Goal: Task Accomplishment & Management: Complete application form

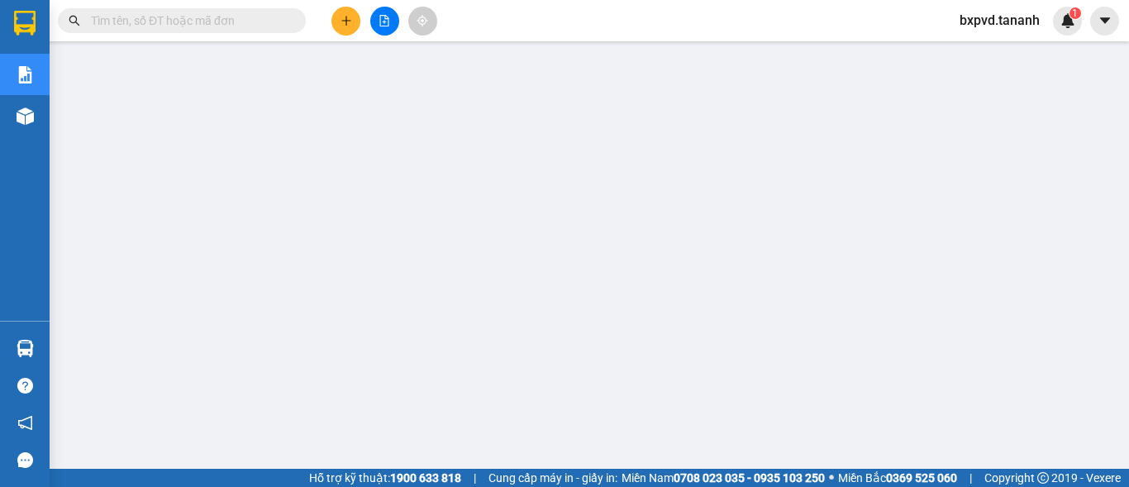
click at [202, 27] on input "text" at bounding box center [188, 21] width 195 height 18
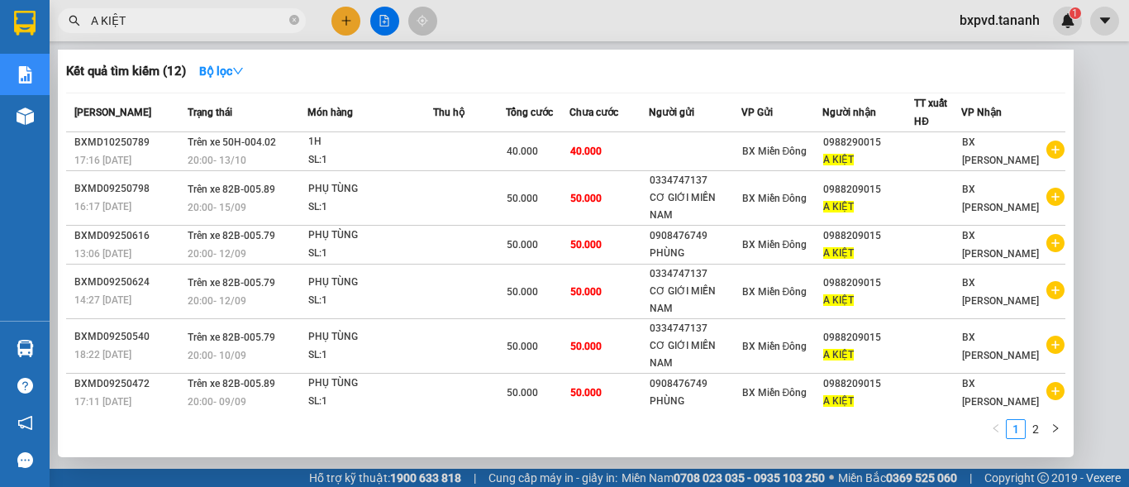
type input "A KIỆT"
click at [297, 17] on icon "close-circle" at bounding box center [294, 20] width 10 height 10
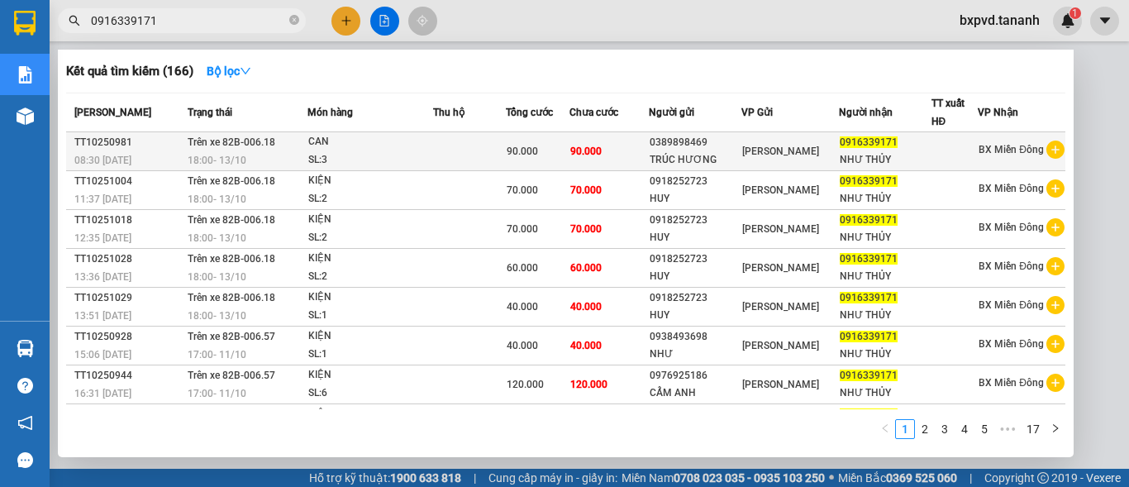
type input "0916339171"
click at [941, 150] on div at bounding box center [954, 151] width 45 height 17
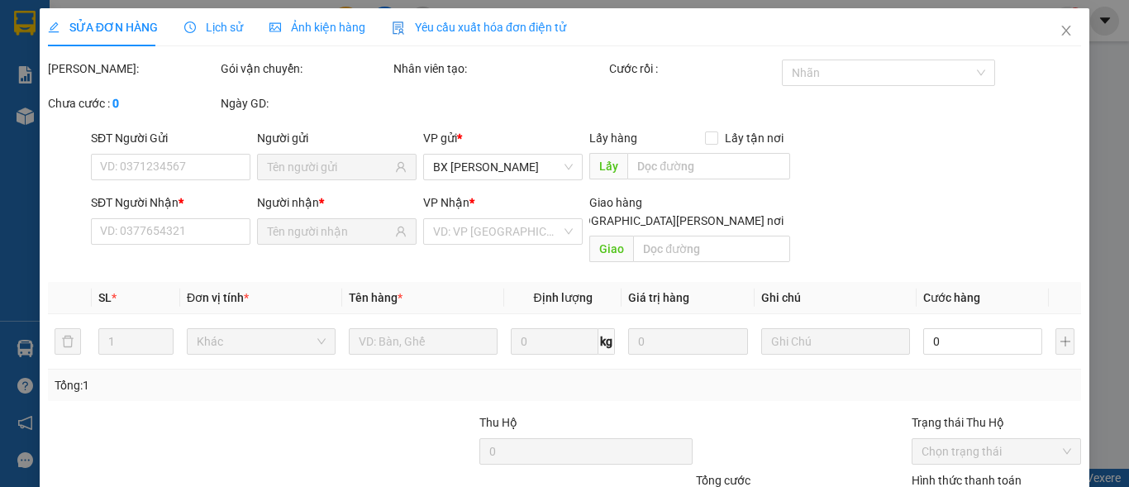
type input "0389898469"
type input "TRÚC HƯƠNG"
type input "0916339171"
type input "NHƯ THỦY"
type input "90.000"
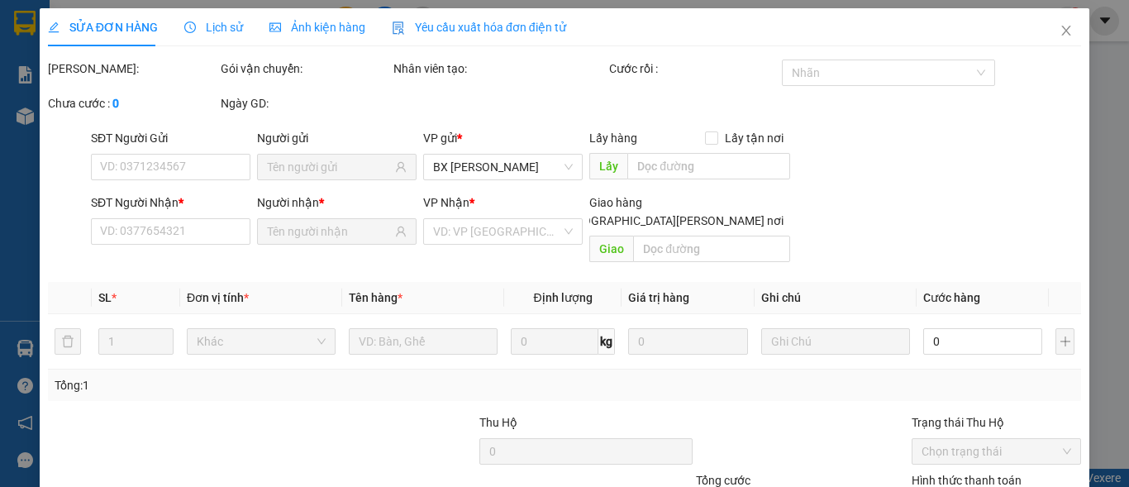
type input "90.000"
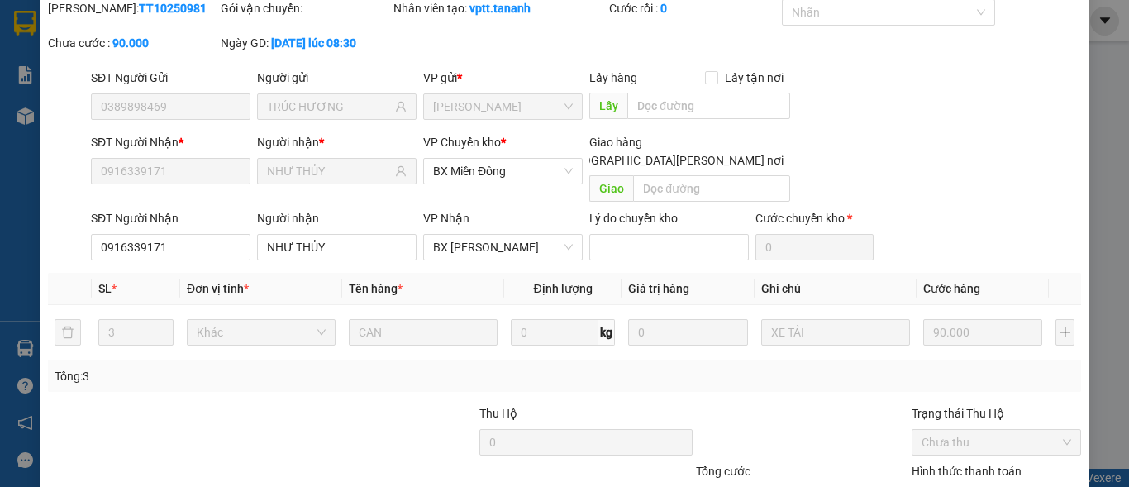
scroll to position [202, 0]
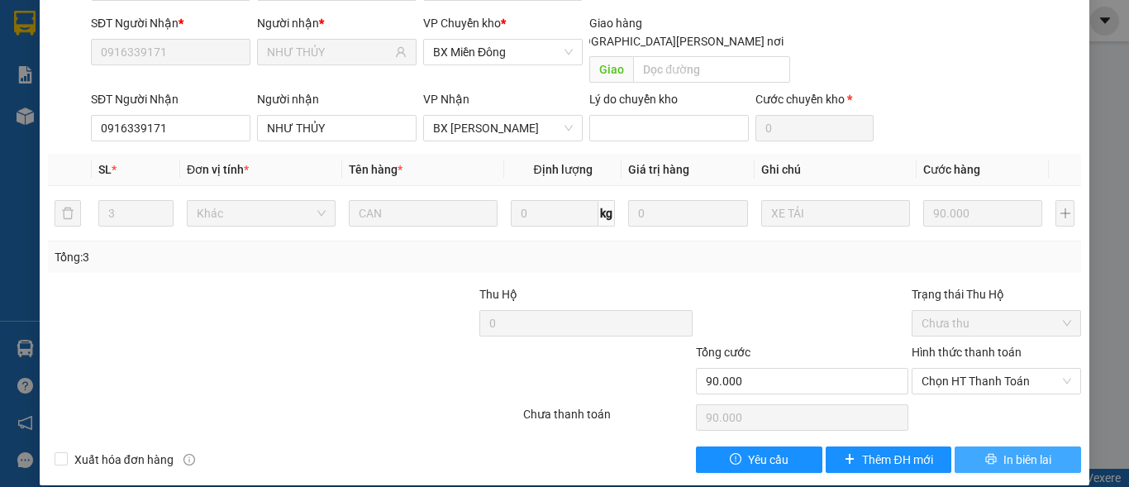
click at [1003, 450] on span "In biên lai" at bounding box center [1027, 459] width 48 height 18
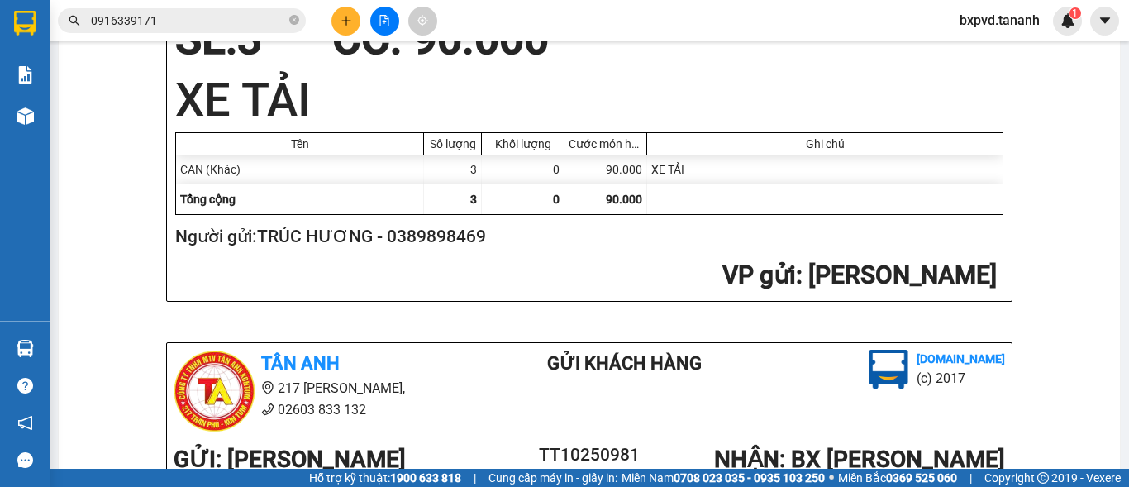
scroll to position [248, 0]
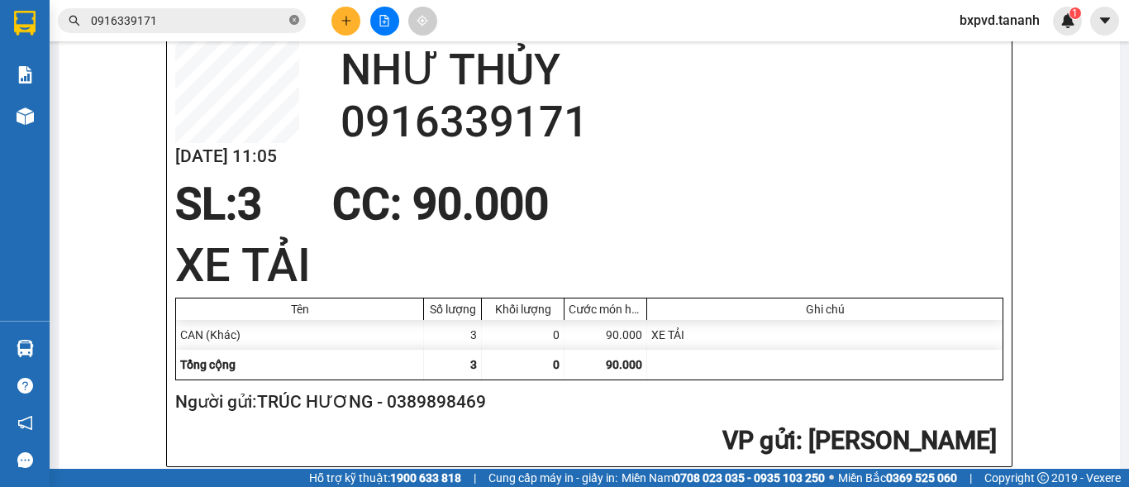
click at [292, 21] on icon "close-circle" at bounding box center [294, 20] width 10 height 10
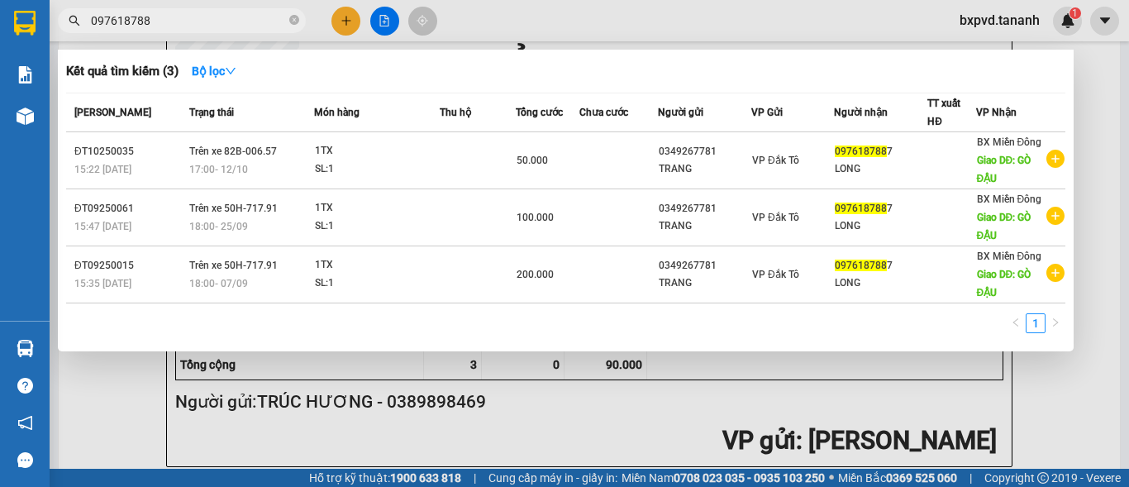
type input "0976187887"
click at [294, 13] on span at bounding box center [294, 21] width 10 height 16
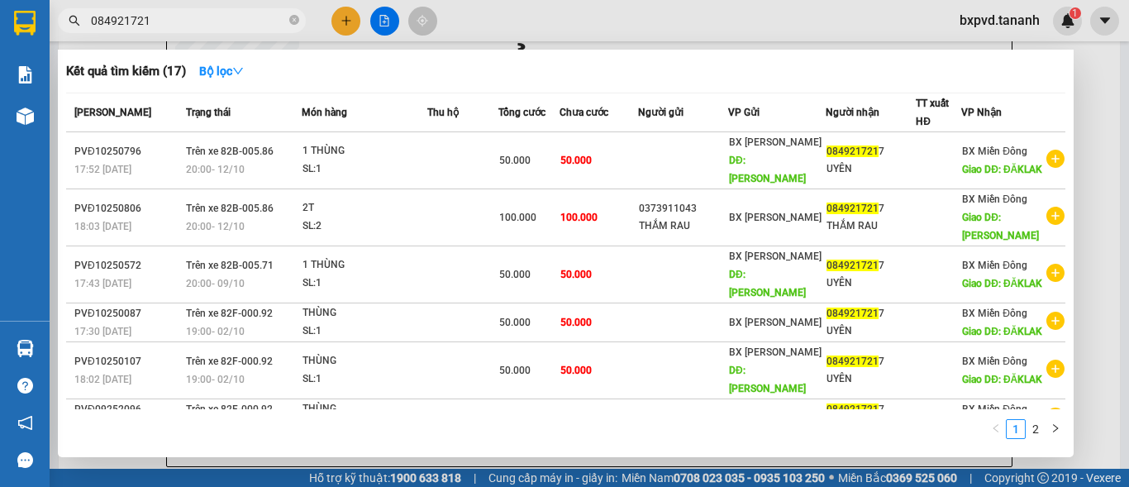
type input "0849217217"
click at [293, 17] on icon "close-circle" at bounding box center [294, 20] width 10 height 10
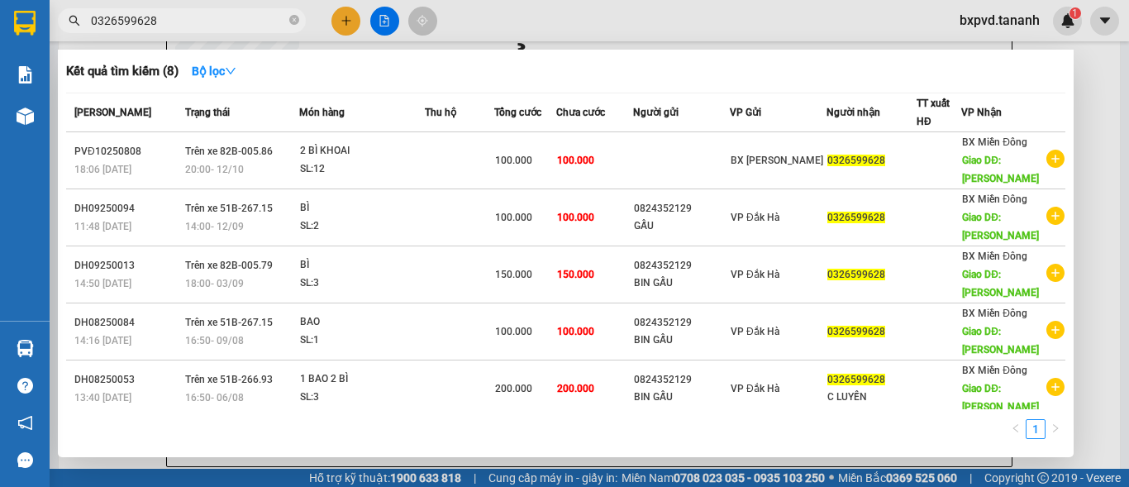
type input "0326599628"
click at [669, 45] on div at bounding box center [564, 243] width 1129 height 487
click at [291, 21] on icon "close-circle" at bounding box center [294, 20] width 10 height 10
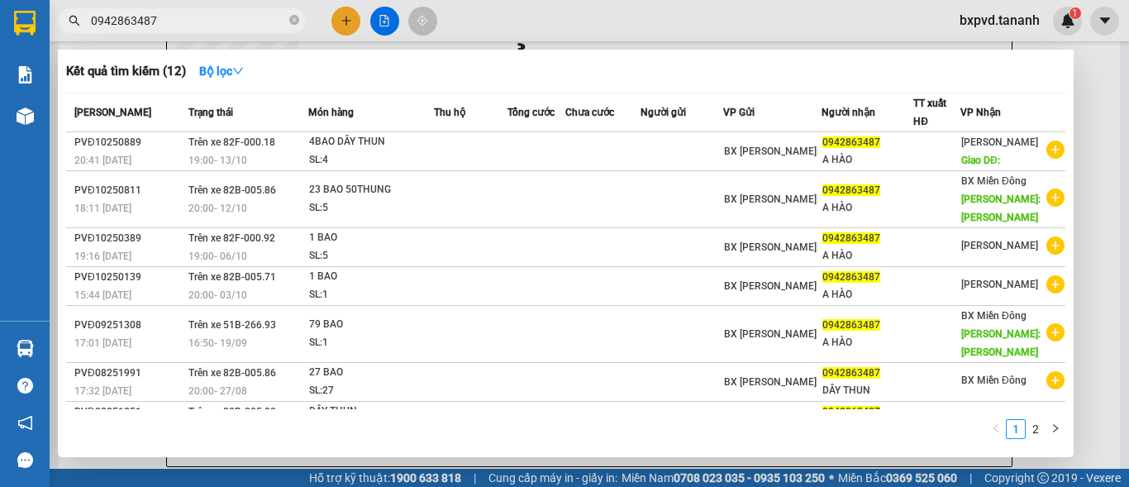
type input "0942863487"
click at [748, 45] on div at bounding box center [564, 243] width 1129 height 487
click at [292, 18] on icon "close-circle" at bounding box center [294, 20] width 10 height 10
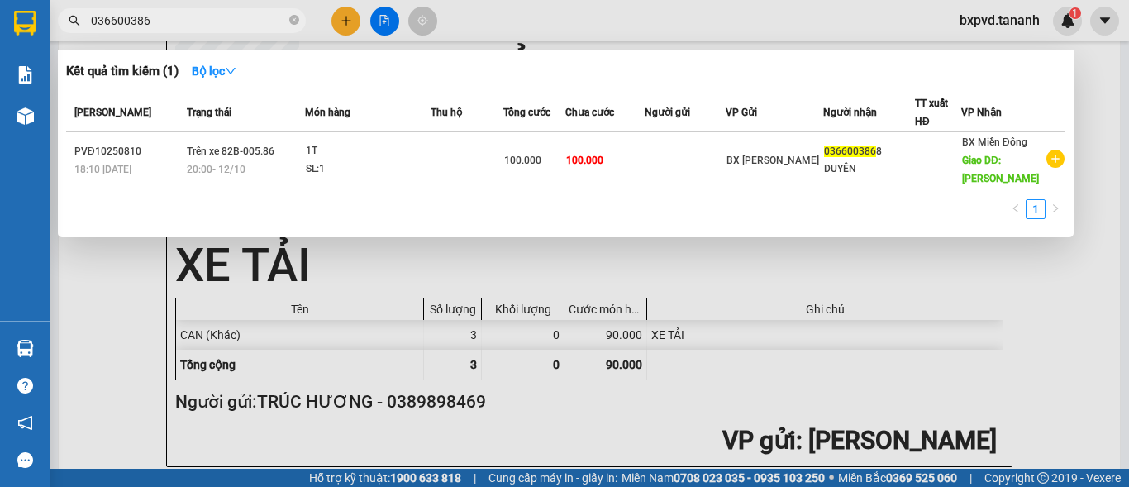
type input "0366003868"
click at [292, 19] on icon "close-circle" at bounding box center [294, 20] width 10 height 10
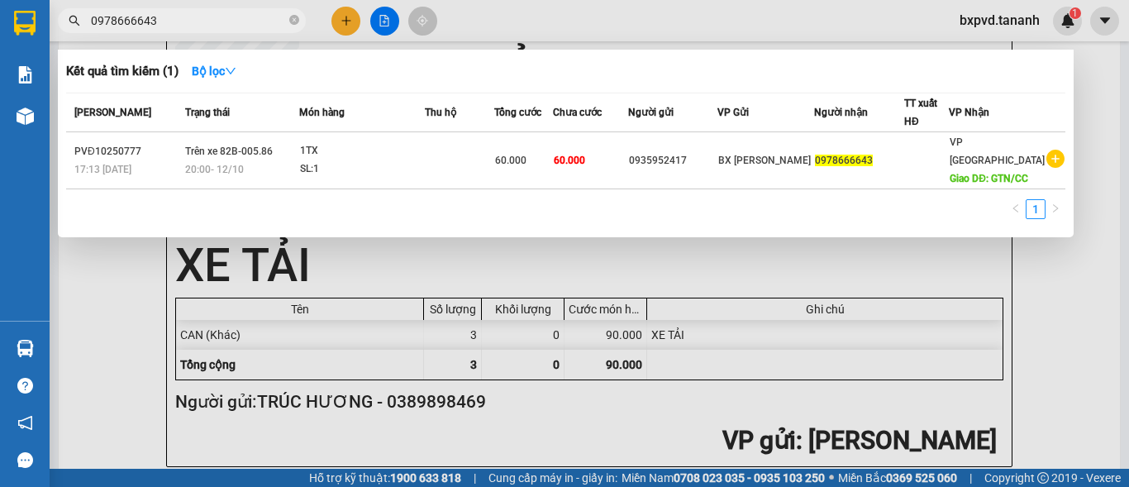
type input "0978666643"
click at [831, 41] on div at bounding box center [564, 243] width 1129 height 487
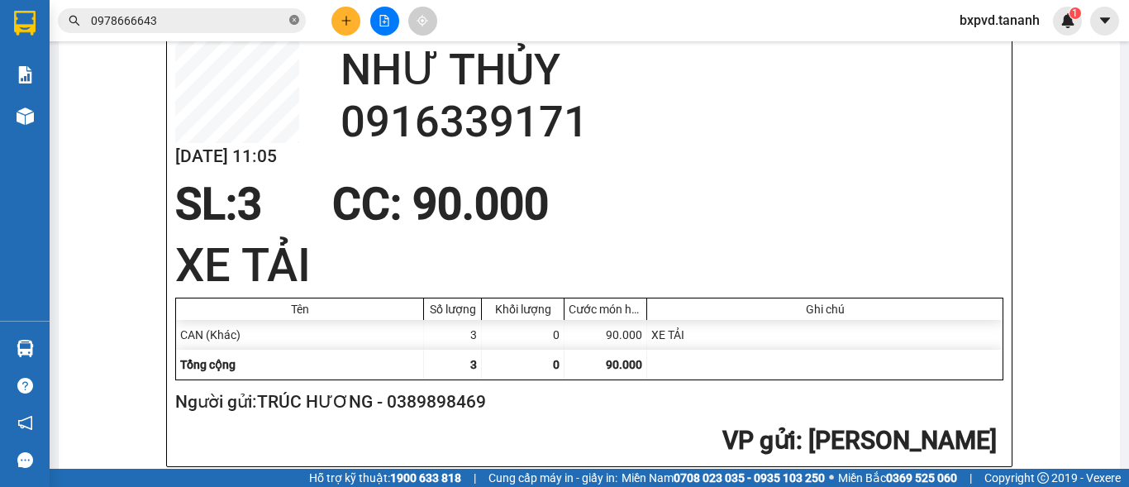
click at [295, 23] on icon "close-circle" at bounding box center [294, 20] width 10 height 10
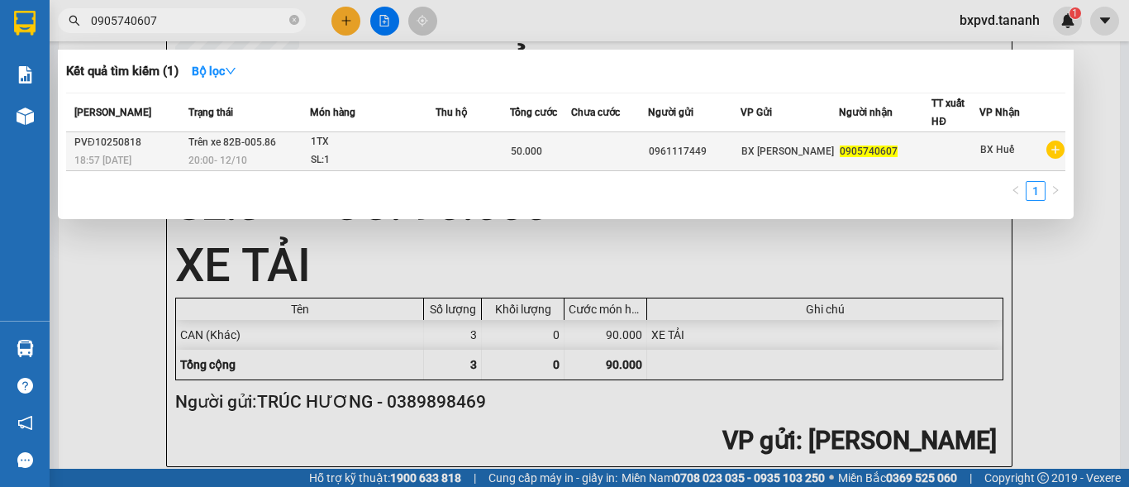
type input "0905740607"
click at [932, 150] on div at bounding box center [954, 151] width 45 height 17
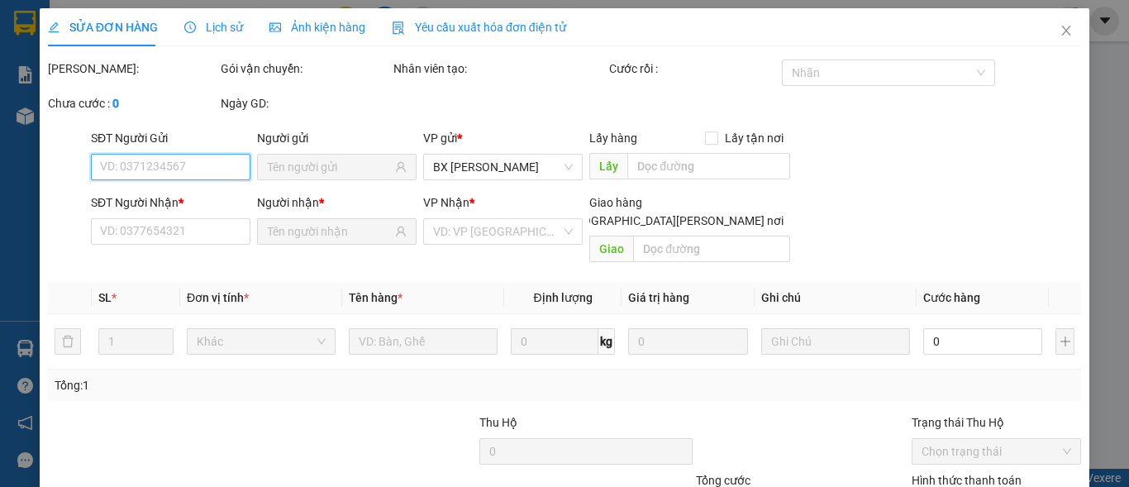
type input "0961117449"
type input "0905740607"
type input "50.000"
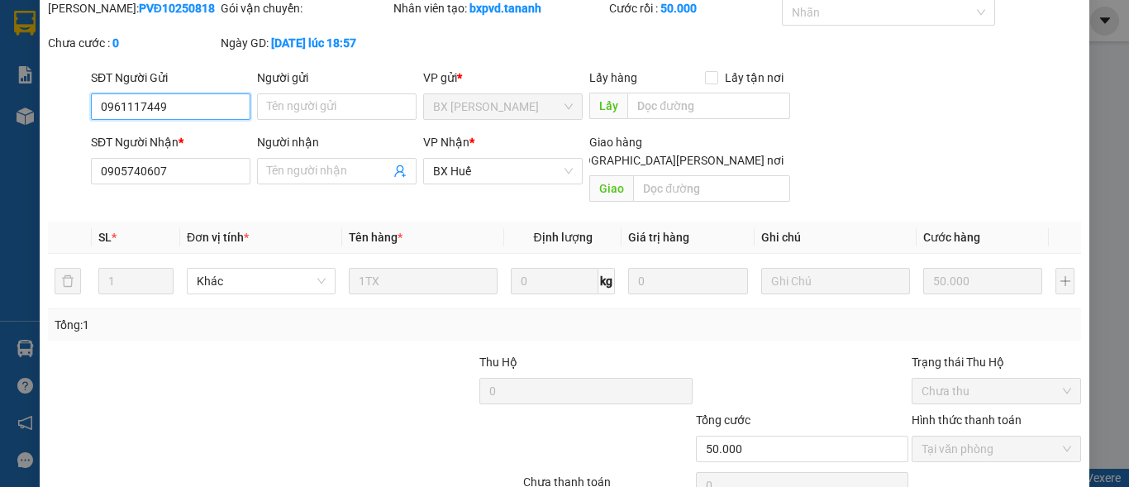
scroll to position [150, 0]
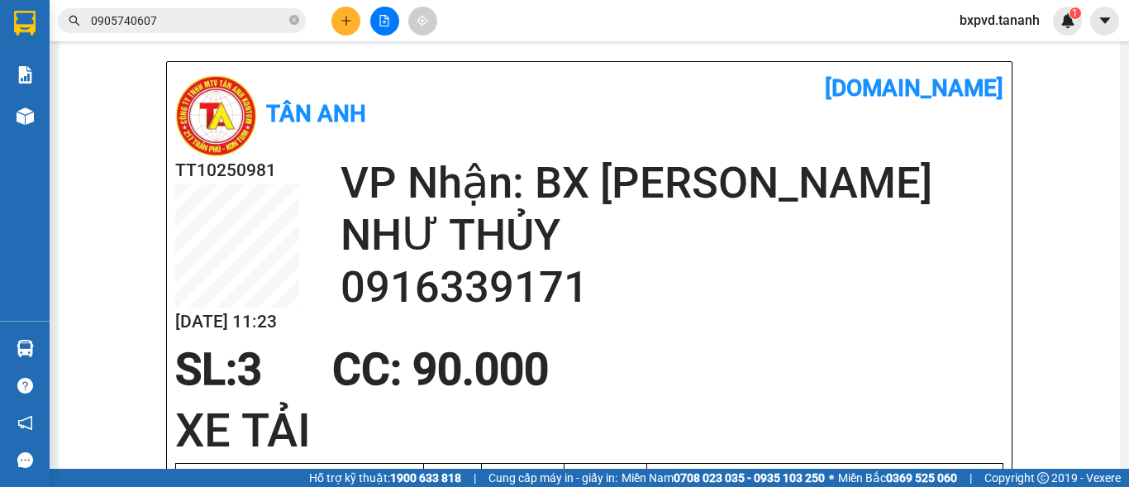
scroll to position [165, 0]
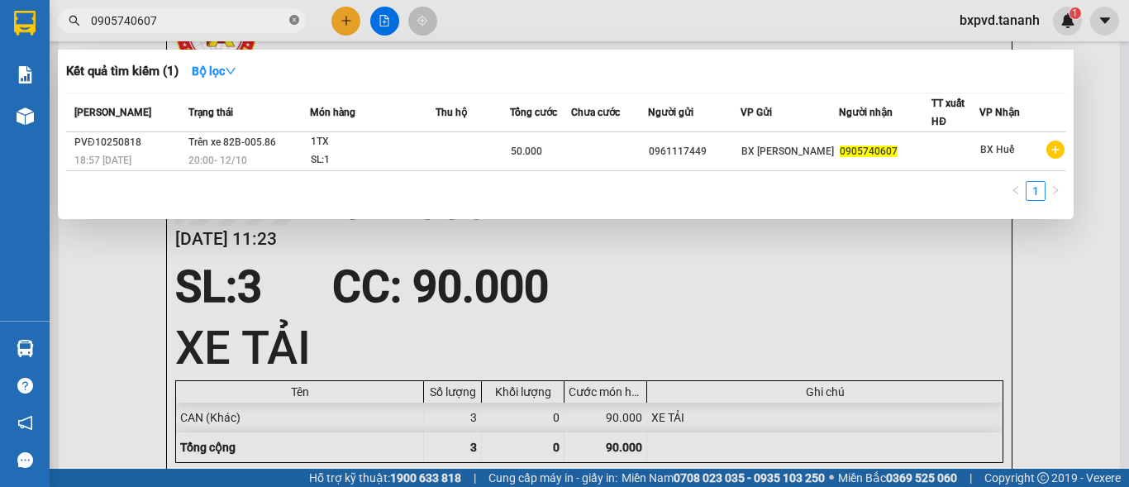
click at [291, 24] on icon "close-circle" at bounding box center [294, 20] width 10 height 10
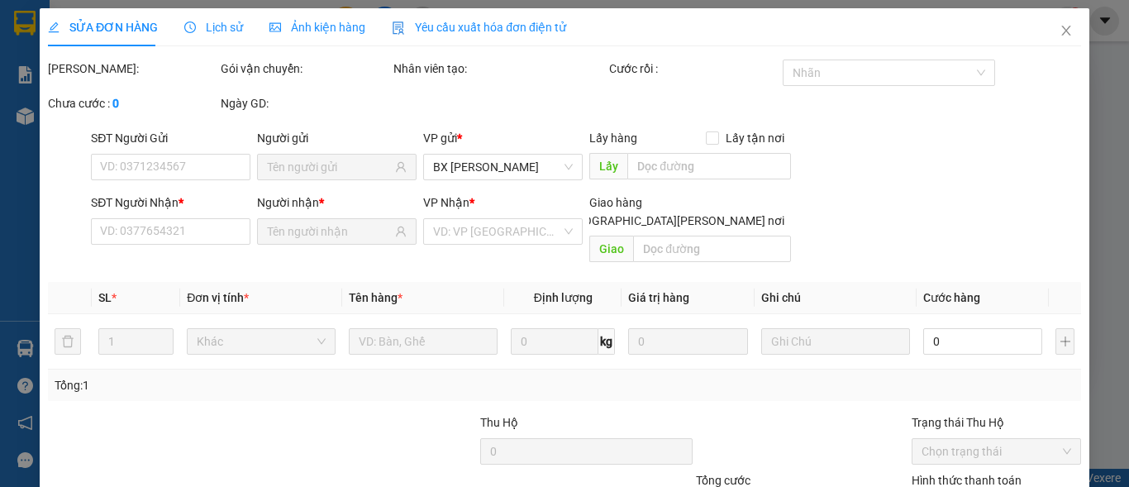
type input "0905371627"
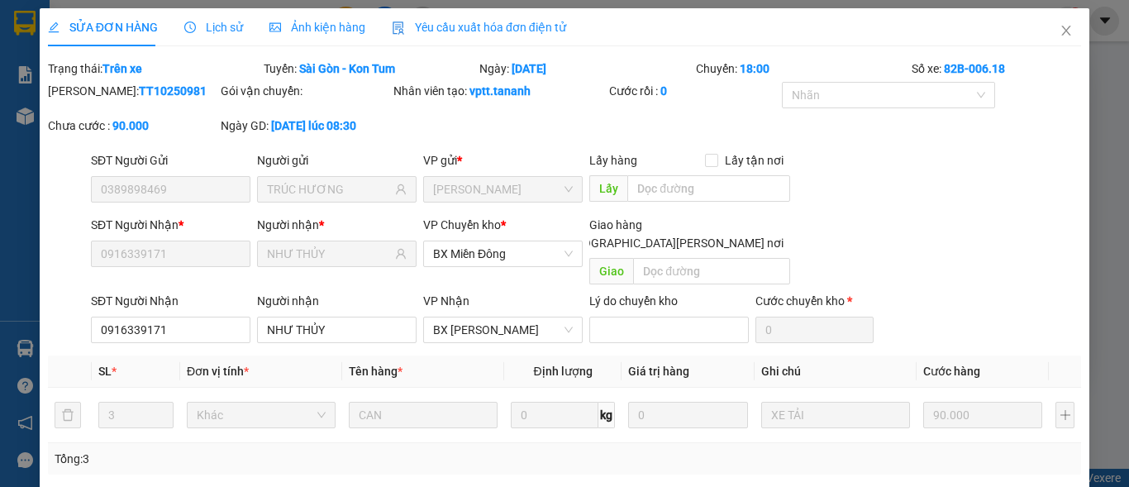
type input "0389898469"
type input "TRÚC HƯƠNG"
type input "0916339171"
type input "NHƯ THỦY"
type input "90.000"
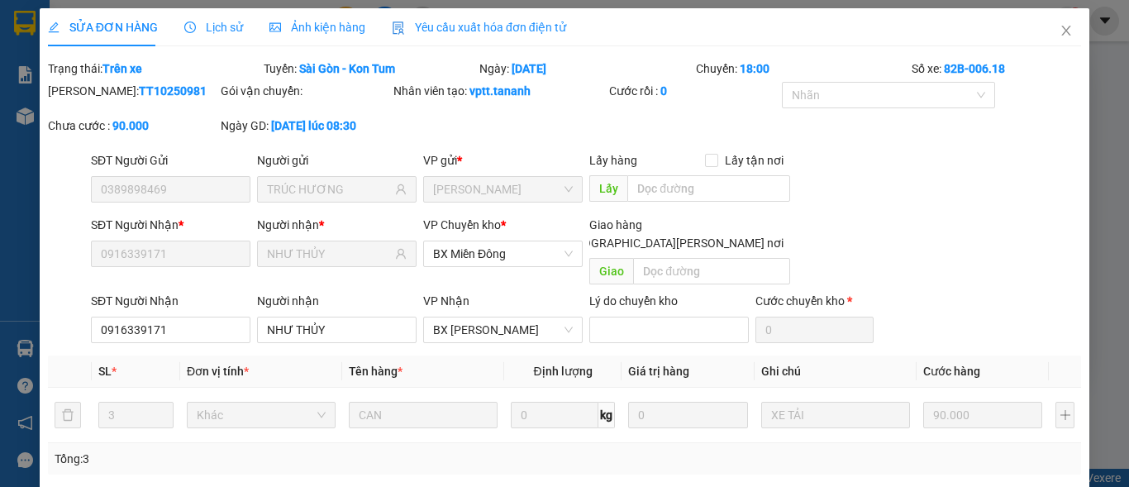
type input "90.000"
drag, startPoint x: 1053, startPoint y: 29, endPoint x: 900, endPoint y: 27, distance: 152.8
click at [1062, 29] on icon "close" at bounding box center [1066, 31] width 9 height 10
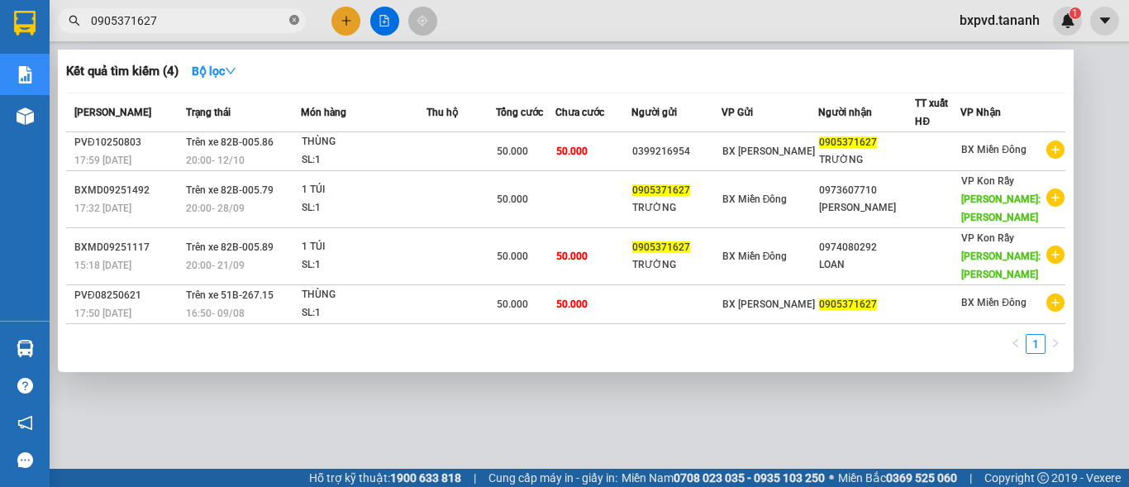
click at [292, 21] on icon "close-circle" at bounding box center [294, 20] width 10 height 10
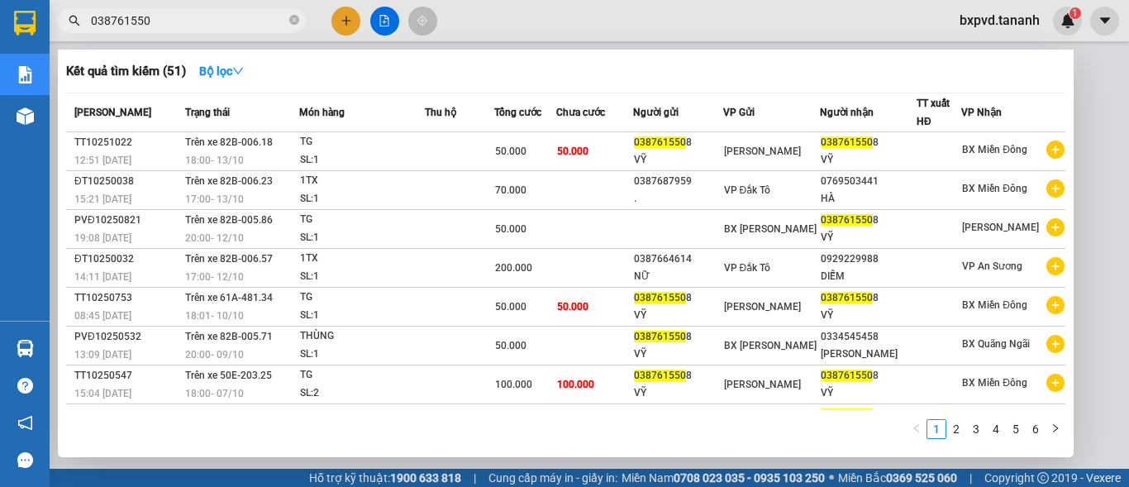
type input "0387615508"
